Goal: Task Accomplishment & Management: Use online tool/utility

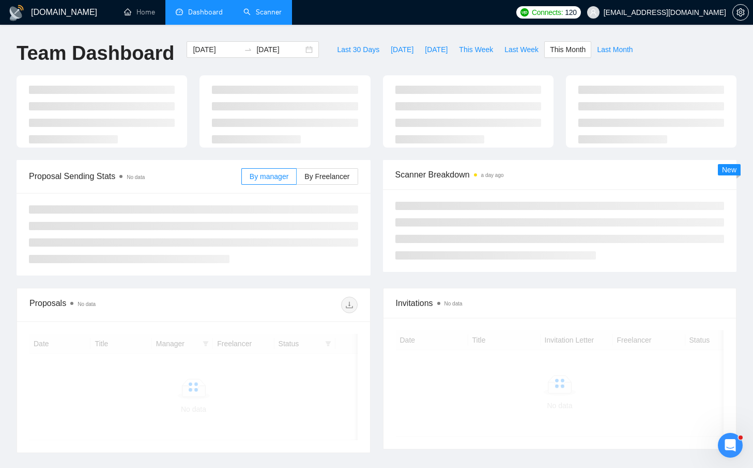
click at [265, 8] on link "Scanner" at bounding box center [262, 12] width 38 height 9
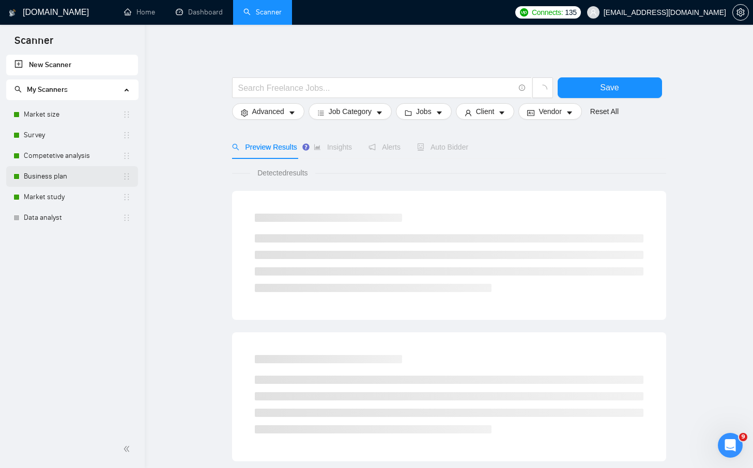
click at [48, 179] on link "Business plan" at bounding box center [73, 176] width 99 height 21
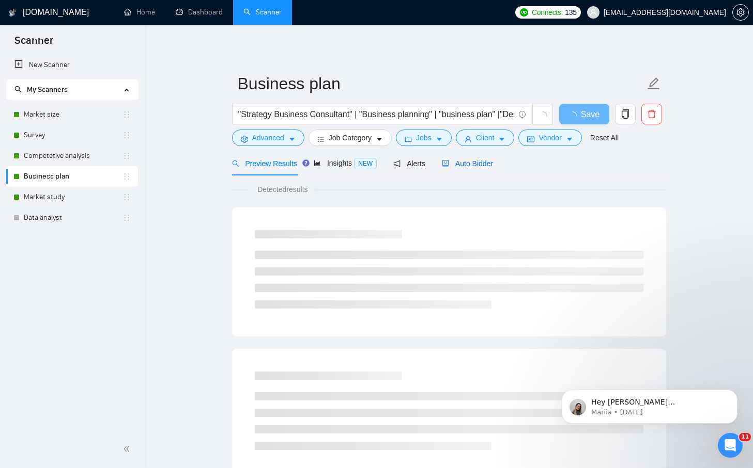
click at [470, 164] on span "Auto Bidder" at bounding box center [467, 164] width 51 height 8
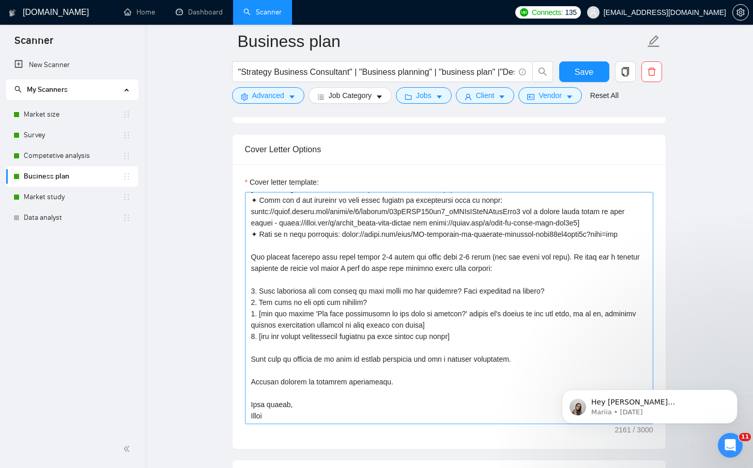
scroll to position [136, 0]
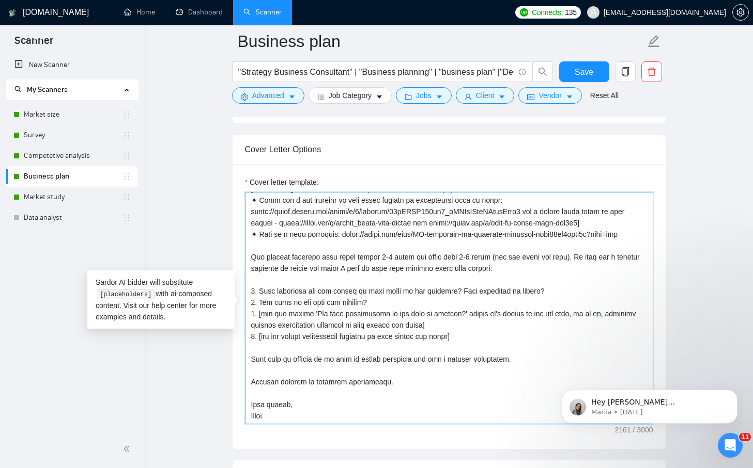
drag, startPoint x: 577, startPoint y: 291, endPoint x: 260, endPoint y: 290, distance: 317.1
click at [260, 290] on textarea "Cover letter template:" at bounding box center [449, 308] width 408 height 232
paste textarea "How to use this business plan"
click at [567, 289] on textarea "Cover letter template:" at bounding box center [449, 308] width 408 height 232
click at [548, 329] on textarea "Cover letter template:" at bounding box center [449, 308] width 408 height 232
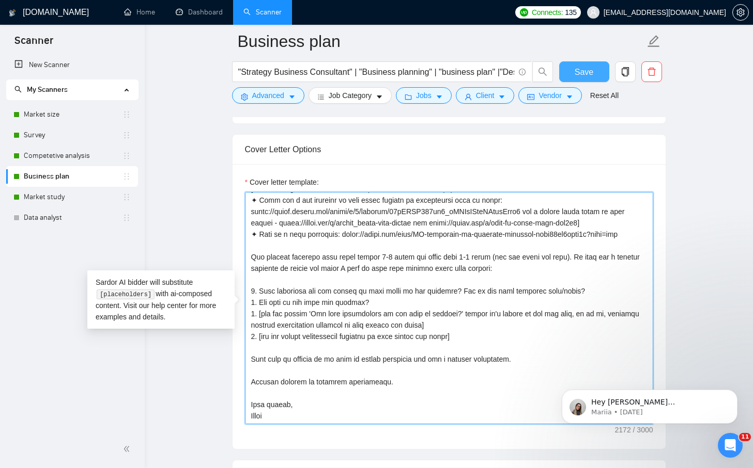
type textarea "Hi[check the job post reviews and put a client name here if available, if not, …"
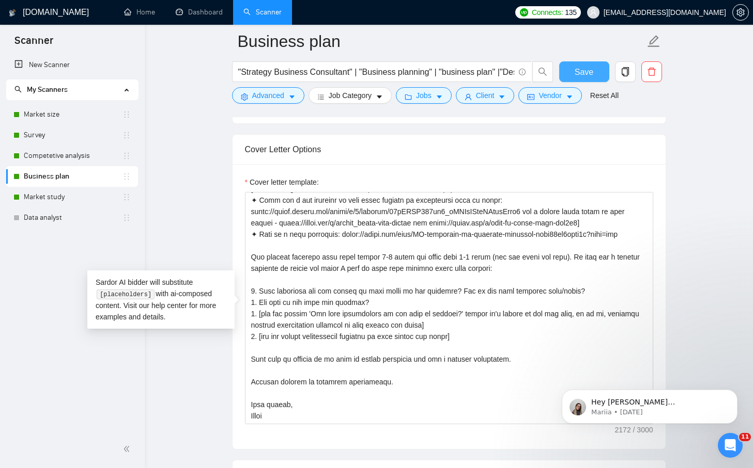
click at [576, 75] on span "Save" at bounding box center [583, 72] width 19 height 13
